Goal: Navigation & Orientation: Find specific page/section

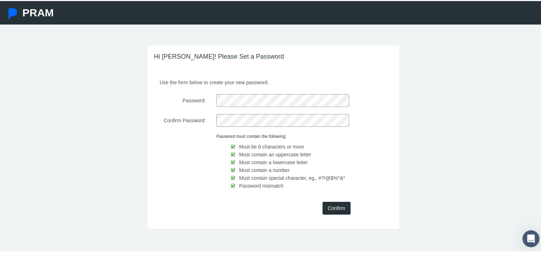
click at [332, 204] on input "Confirm" at bounding box center [336, 207] width 28 height 13
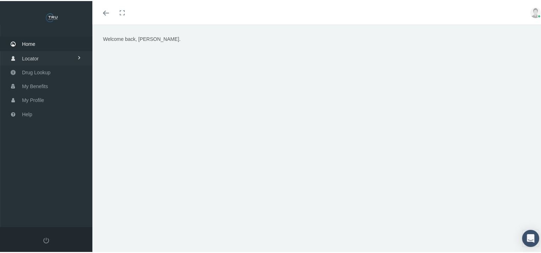
click at [38, 55] on span "Locator" at bounding box center [30, 57] width 17 height 13
click at [35, 98] on span "Drug Lookup" at bounding box center [36, 99] width 28 height 13
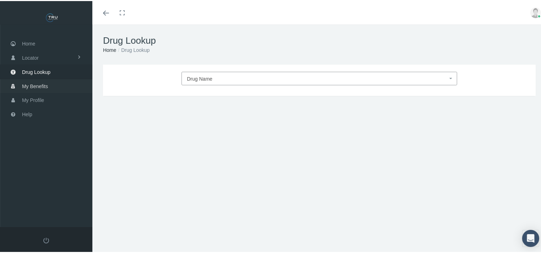
click at [34, 83] on span "My Benefits" at bounding box center [35, 84] width 26 height 13
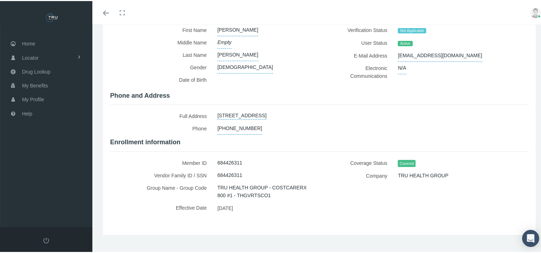
scroll to position [79, 0]
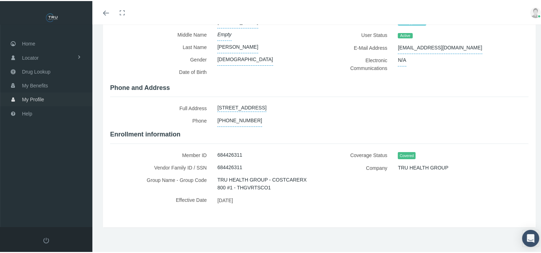
click at [44, 97] on link "My Profile" at bounding box center [46, 98] width 92 height 14
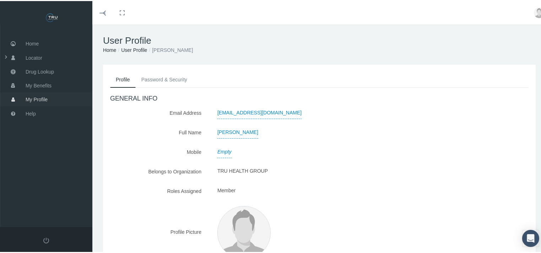
click at [40, 97] on span "My Profile" at bounding box center [37, 98] width 22 height 13
click at [42, 83] on span "My Benefits" at bounding box center [39, 84] width 26 height 13
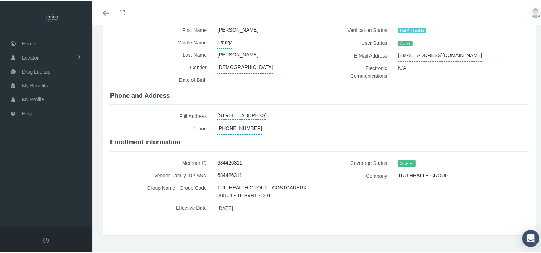
scroll to position [79, 0]
